Goal: Information Seeking & Learning: Learn about a topic

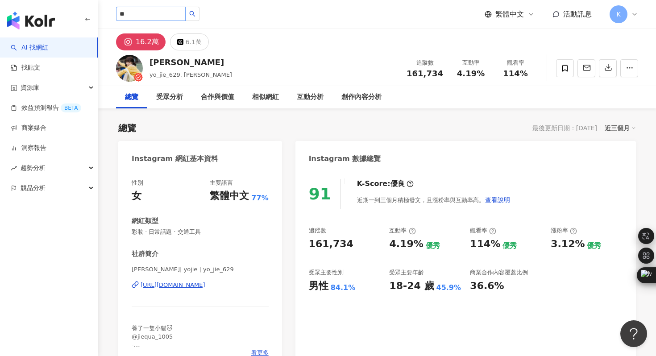
type input "*"
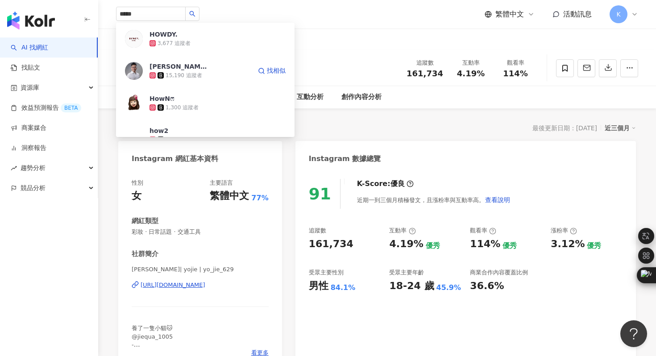
type input "******"
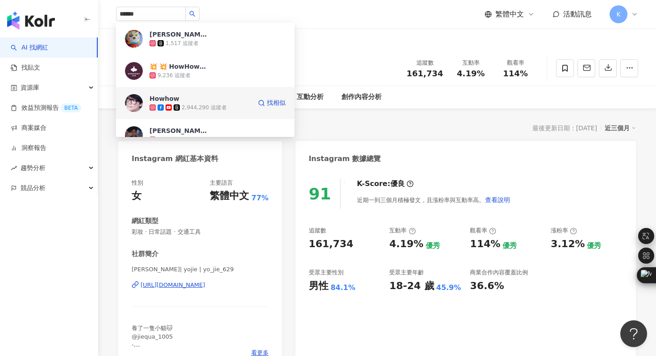
click at [138, 103] on img at bounding box center [134, 103] width 18 height 18
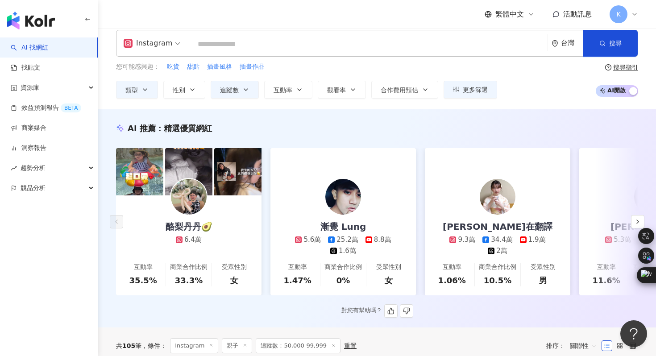
scroll to position [11, 0]
